Goal: Go to known website: Go to known website

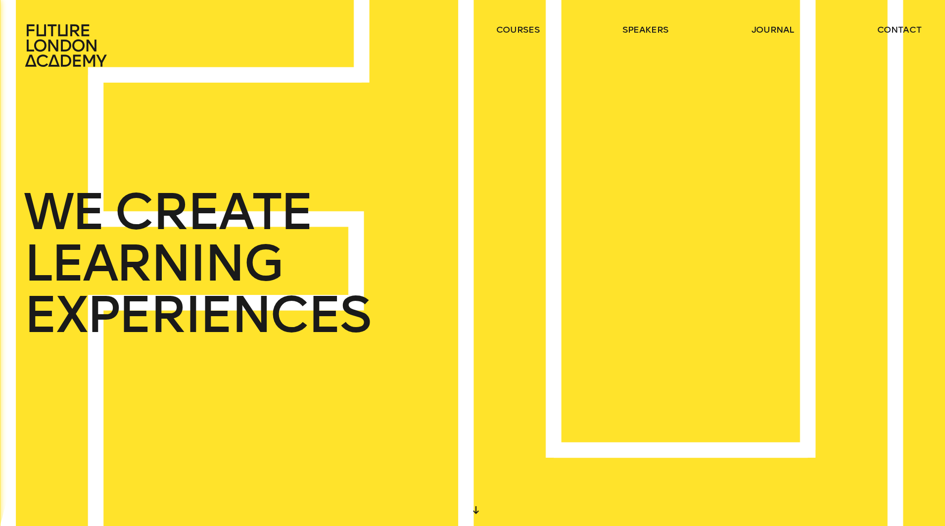
click at [56, 50] on icon at bounding box center [66, 45] width 82 height 43
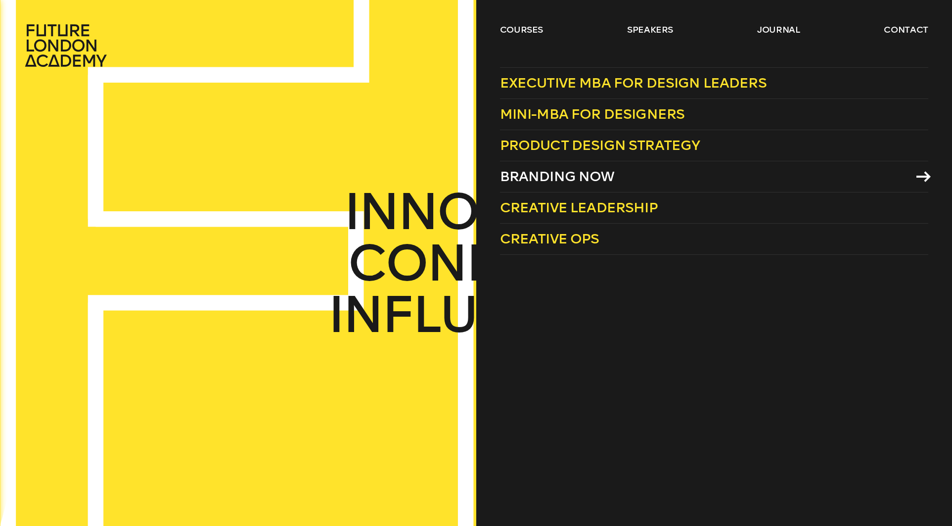
click at [570, 172] on span "Branding Now" at bounding box center [557, 176] width 115 height 16
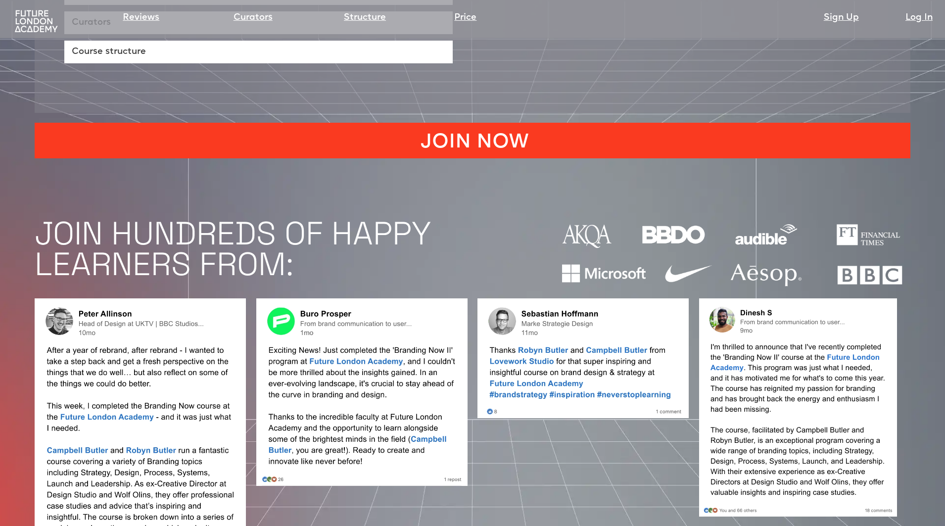
scroll to position [816, 0]
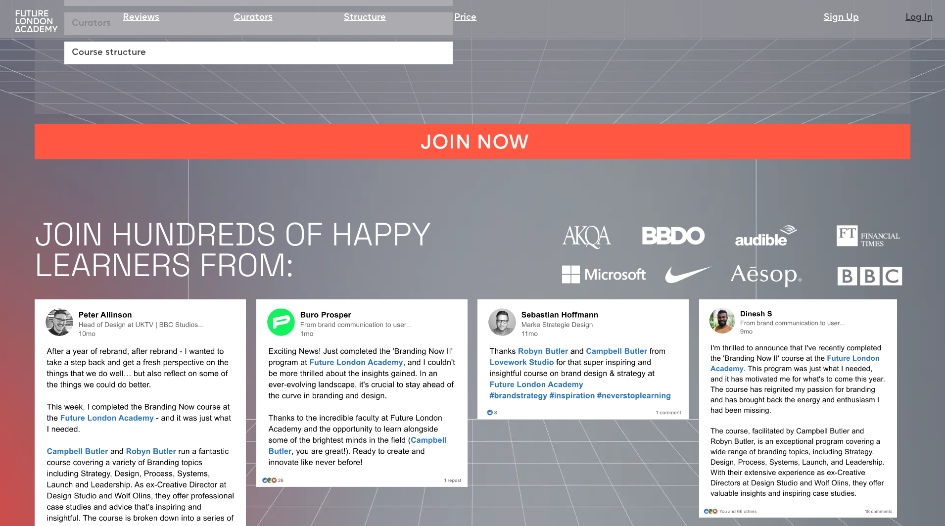
click at [915, 18] on link "Log In" at bounding box center [918, 18] width 27 height 14
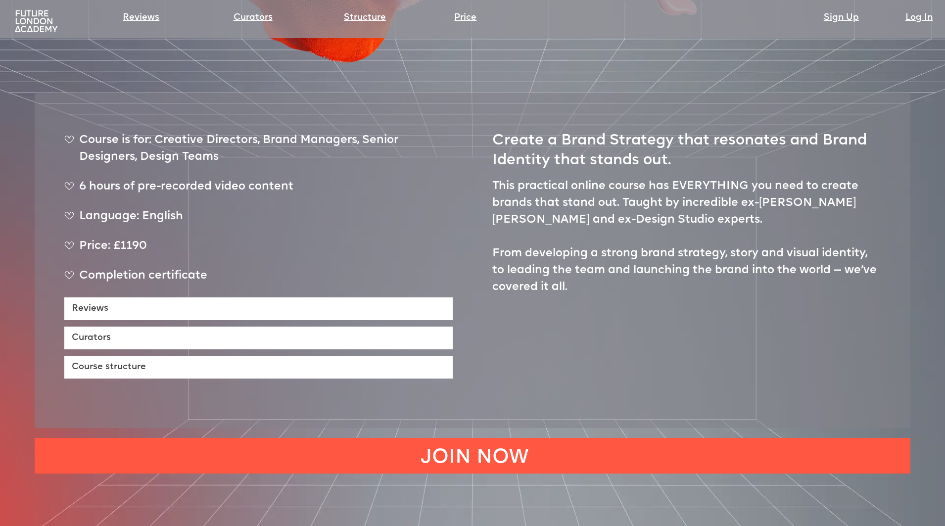
scroll to position [336, 0]
